Goal: Transaction & Acquisition: Purchase product/service

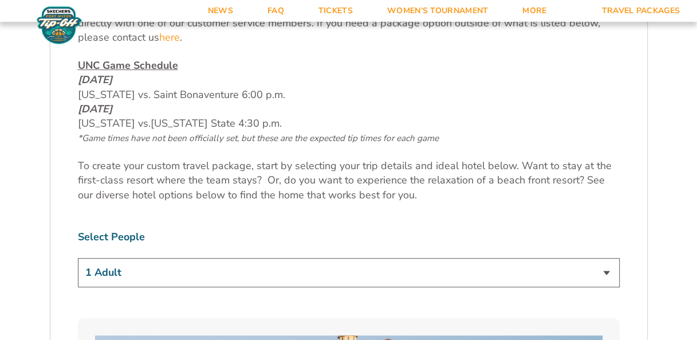
scroll to position [573, 0]
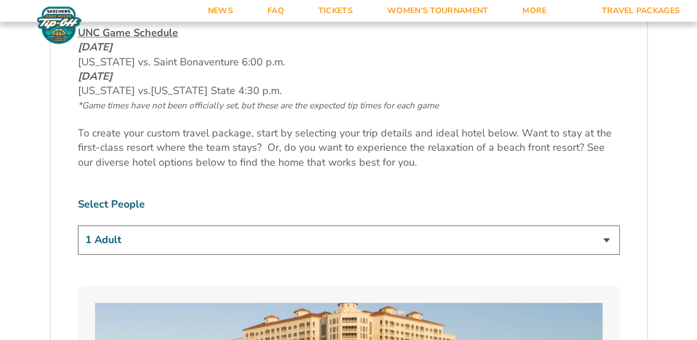
click at [475, 238] on select "1 Adult 2 Adults 3 Adults 4 Adults 2 Adults + 1 Child 2 Adults + 2 Children 2 A…" at bounding box center [349, 239] width 542 height 29
select select "2 Adults"
click at [78, 225] on select "1 Adult 2 Adults 3 Adults 4 Adults 2 Adults + 1 Child 2 Adults + 2 Children 2 A…" at bounding box center [349, 239] width 542 height 29
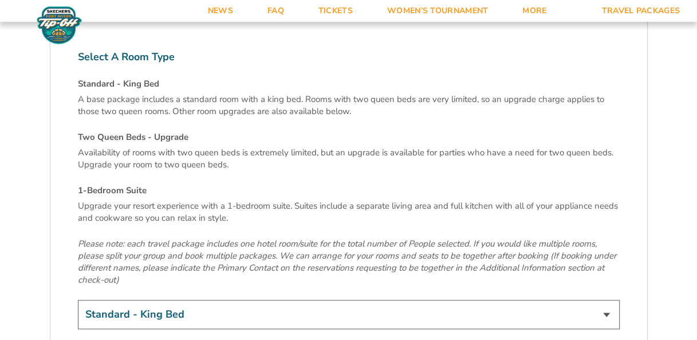
scroll to position [3953, 0]
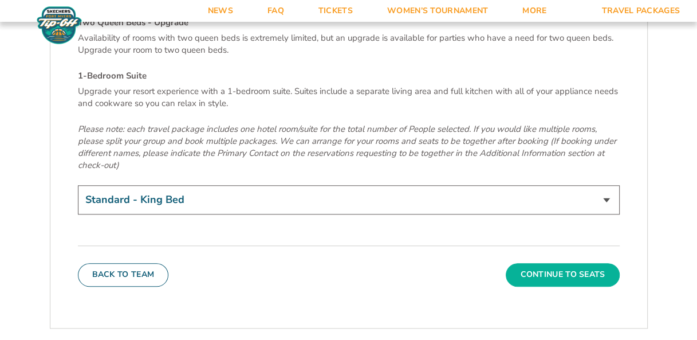
click at [475, 263] on button "Continue To Seats" at bounding box center [562, 274] width 113 height 23
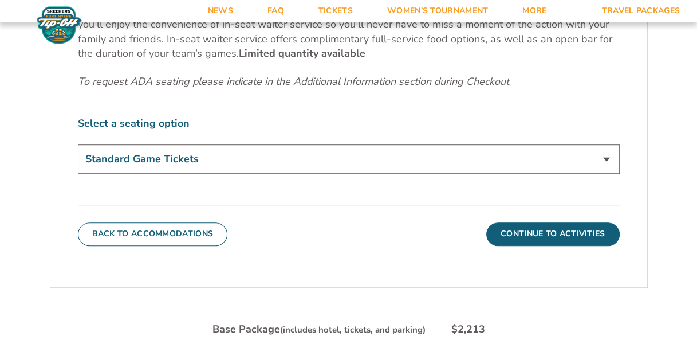
scroll to position [504, 0]
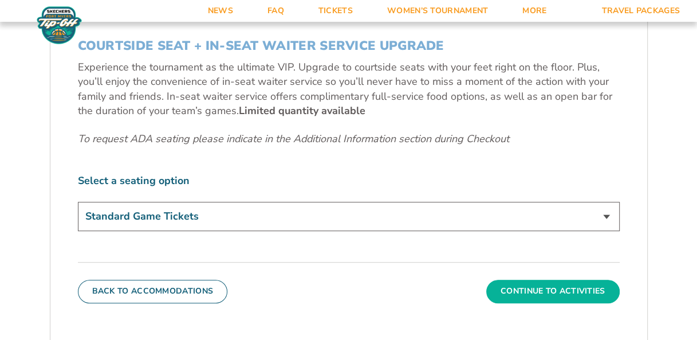
click at [475, 292] on button "Continue To Activities" at bounding box center [552, 291] width 133 height 23
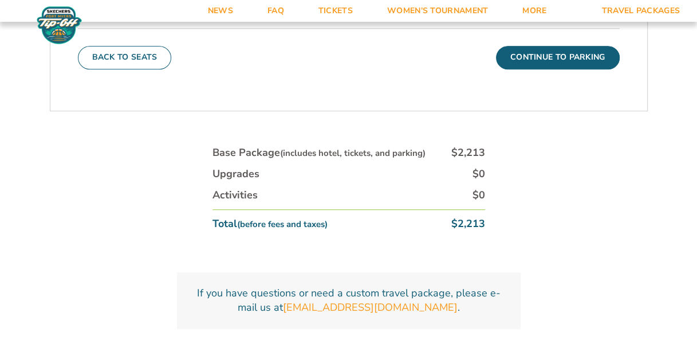
scroll to position [561, 0]
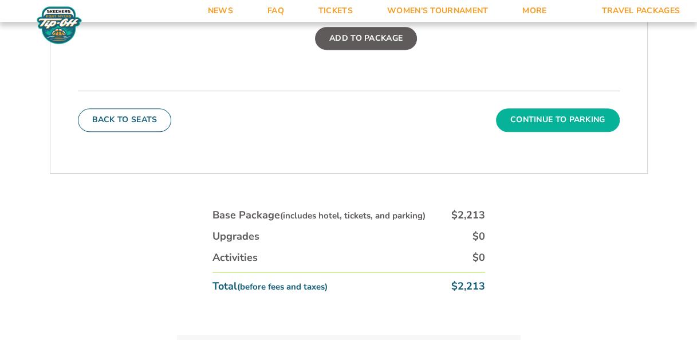
click at [475, 116] on button "Continue To Parking" at bounding box center [558, 119] width 124 height 23
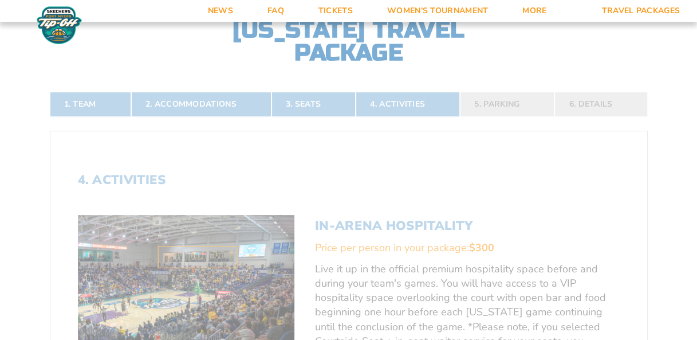
scroll to position [160, 0]
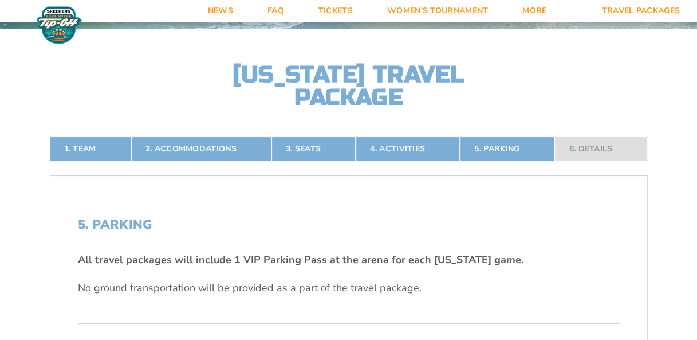
click at [475, 150] on nav "1. Team 2. Accommodations 3. Seats 4. Activities 5. Parking 6. Details" at bounding box center [349, 148] width 598 height 25
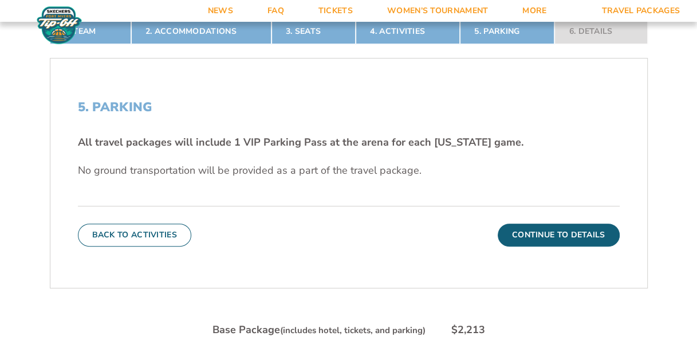
scroll to position [447, 0]
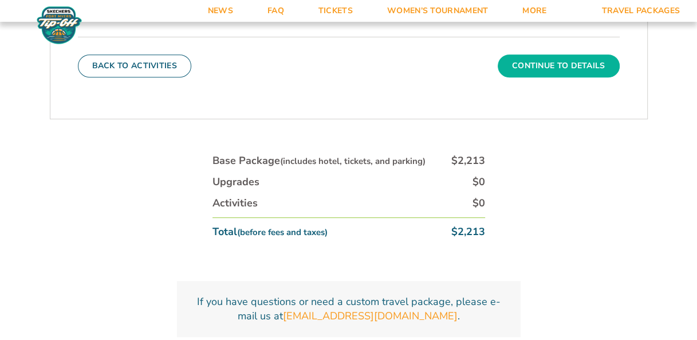
click at [475, 61] on button "Continue To Details" at bounding box center [559, 65] width 122 height 23
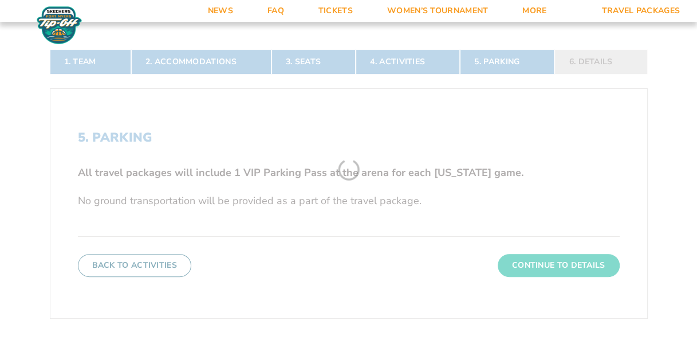
scroll to position [160, 0]
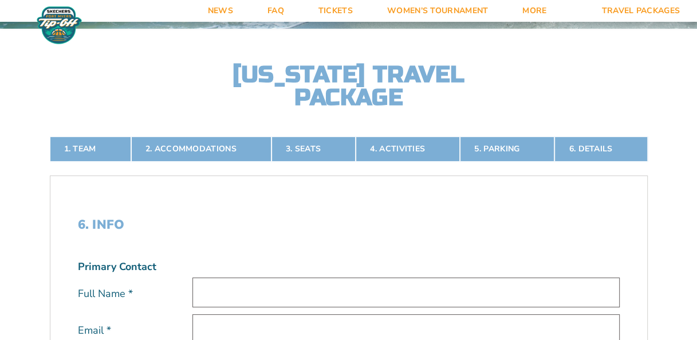
click at [227, 296] on input "text" at bounding box center [405, 291] width 427 height 29
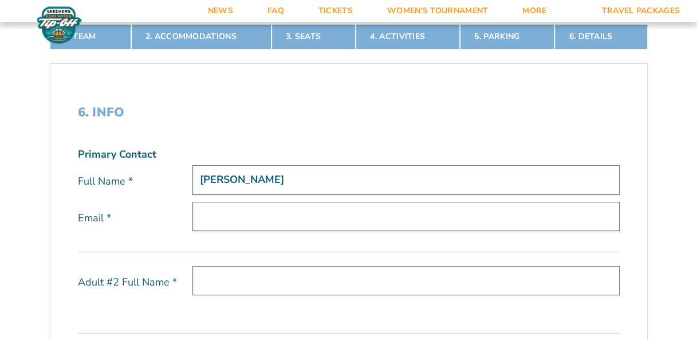
scroll to position [275, 0]
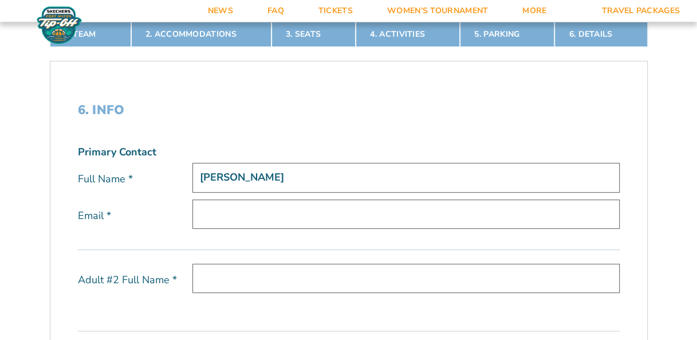
type input "[PERSON_NAME]"
drag, startPoint x: 214, startPoint y: 210, endPoint x: 207, endPoint y: 211, distance: 7.5
click at [214, 210] on input "email" at bounding box center [405, 213] width 427 height 29
type input "[EMAIL_ADDRESS][DOMAIN_NAME]"
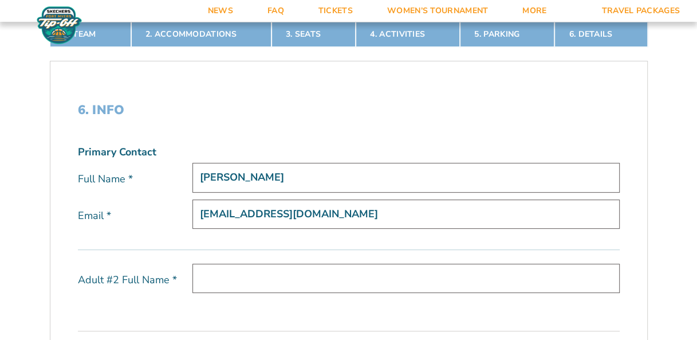
click at [221, 276] on input "text" at bounding box center [405, 278] width 427 height 29
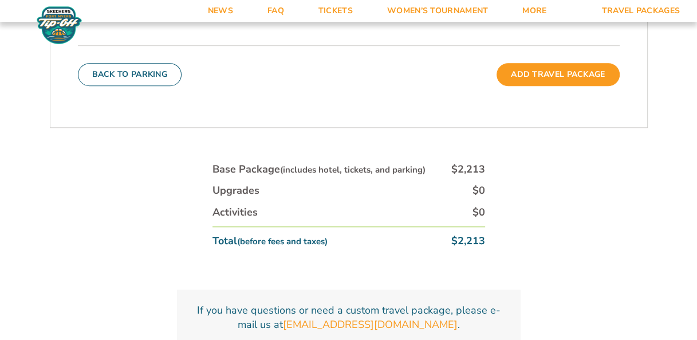
scroll to position [577, 0]
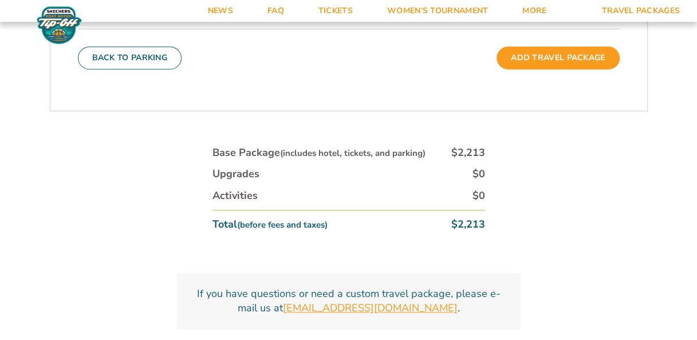
type input "[PERSON_NAME]"
click at [356, 304] on link "[EMAIL_ADDRESS][DOMAIN_NAME]" at bounding box center [370, 308] width 175 height 14
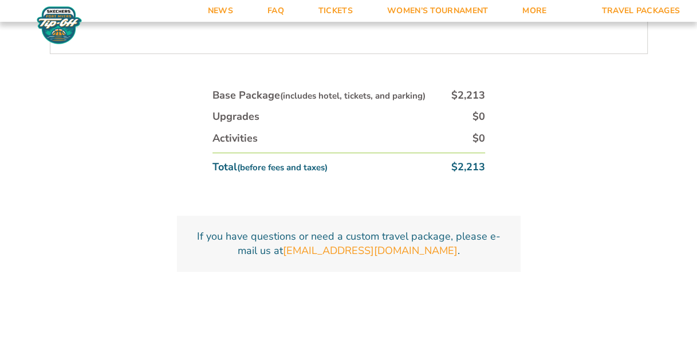
scroll to position [520, 0]
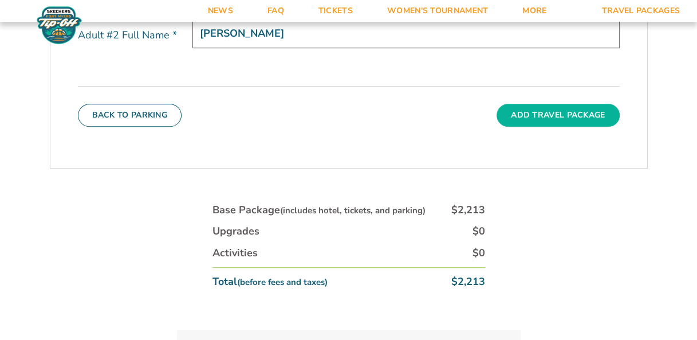
click at [475, 114] on button "Add Travel Package" at bounding box center [558, 115] width 123 height 23
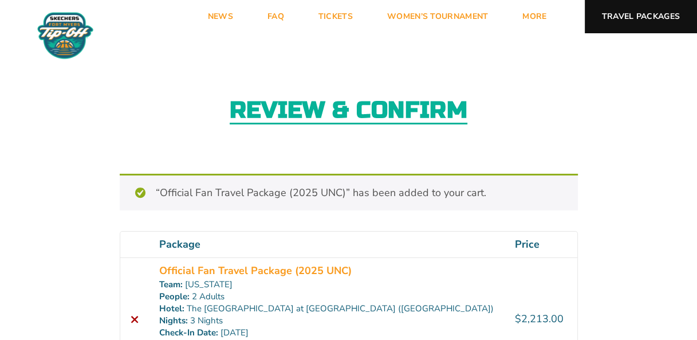
click at [655, 20] on link "Travel Packages" at bounding box center [641, 16] width 113 height 33
